Goal: Task Accomplishment & Management: Manage account settings

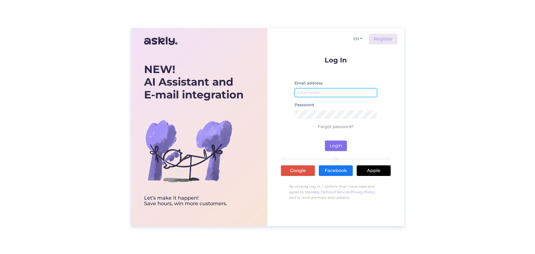
type input "[DOMAIN_NAME][EMAIL_ADDRESS][DOMAIN_NAME]"
click at [336, 148] on button "Login" at bounding box center [336, 145] width 22 height 11
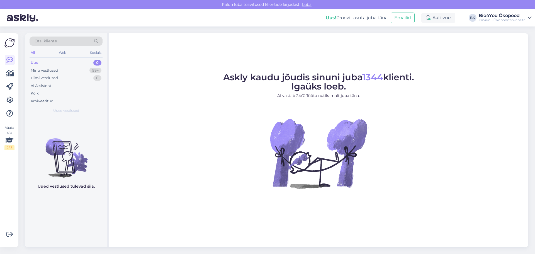
click at [95, 118] on div "Uued vestlused tulevad siia." at bounding box center [66, 181] width 82 height 131
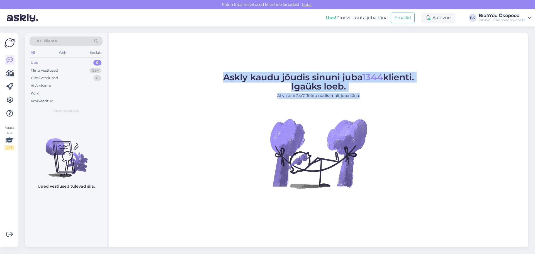
drag, startPoint x: 362, startPoint y: 96, endPoint x: 205, endPoint y: 76, distance: 158.7
click at [205, 76] on figure "Askly kaudu jõudis sinuni juba 1344 klienti. Igaüks loeb. AI vastab 24/7. Tööta…" at bounding box center [319, 138] width 410 height 131
click at [205, 112] on figure "Askly kaudu jõudis sinuni juba 1344 klienti. Igaüks loeb. AI vastab 24/7. Tööta…" at bounding box center [319, 138] width 410 height 131
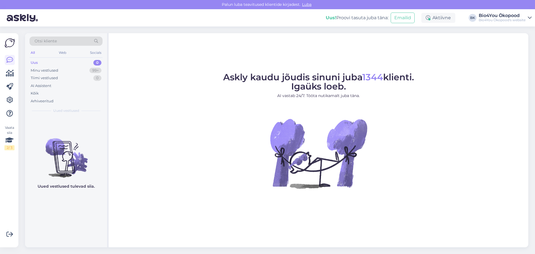
click at [284, 86] on figcaption "Askly kaudu jõudis sinuni juba 1344 klienti. Igaüks loeb. AI vastab 24/7. Tööta…" at bounding box center [318, 88] width 191 height 30
